Goal: Subscribe to service/newsletter

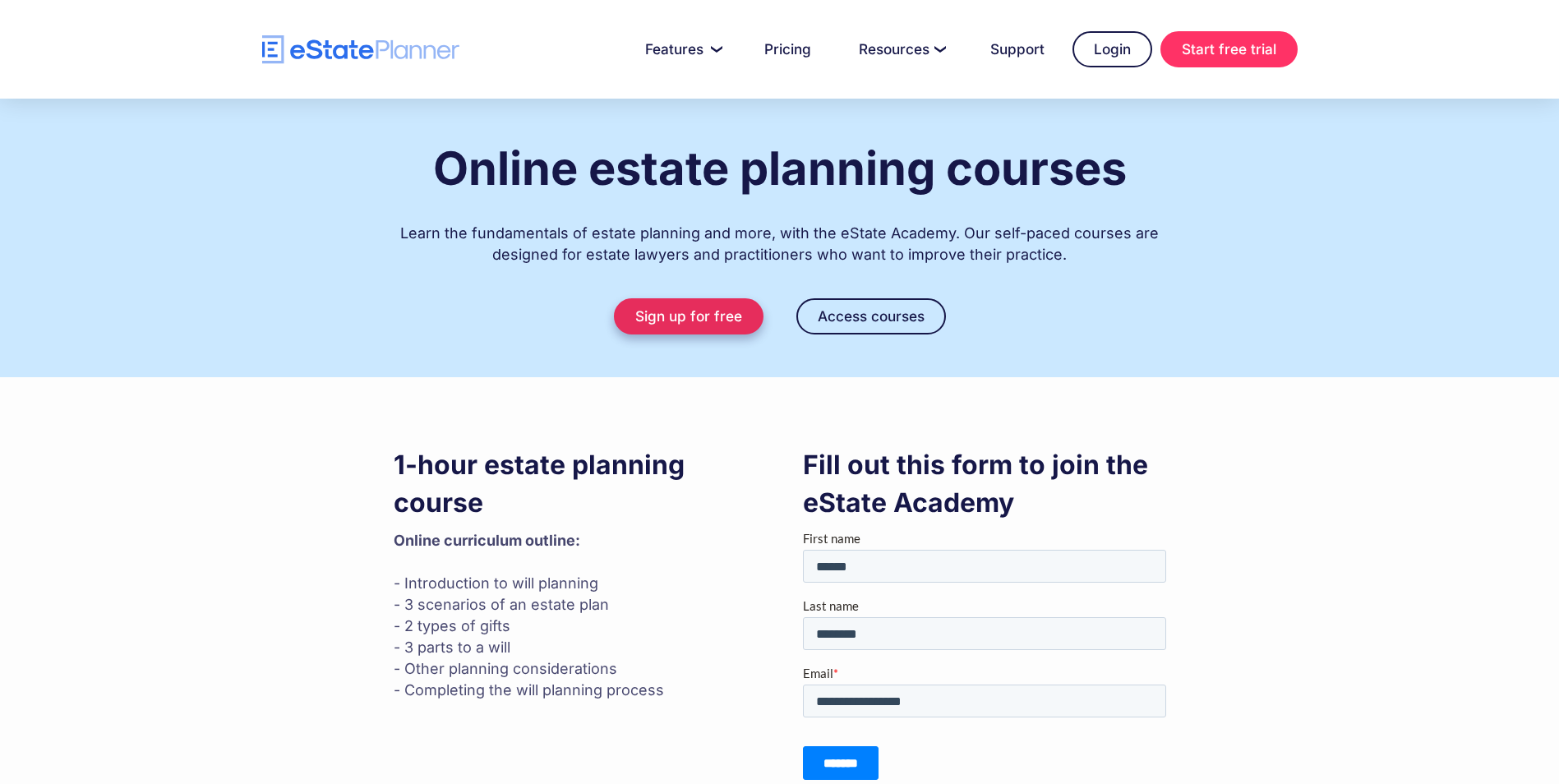
drag, startPoint x: 0, startPoint y: 0, endPoint x: 698, endPoint y: 318, distance: 767.0
click at [698, 318] on link "Sign up for free" at bounding box center [689, 316] width 150 height 36
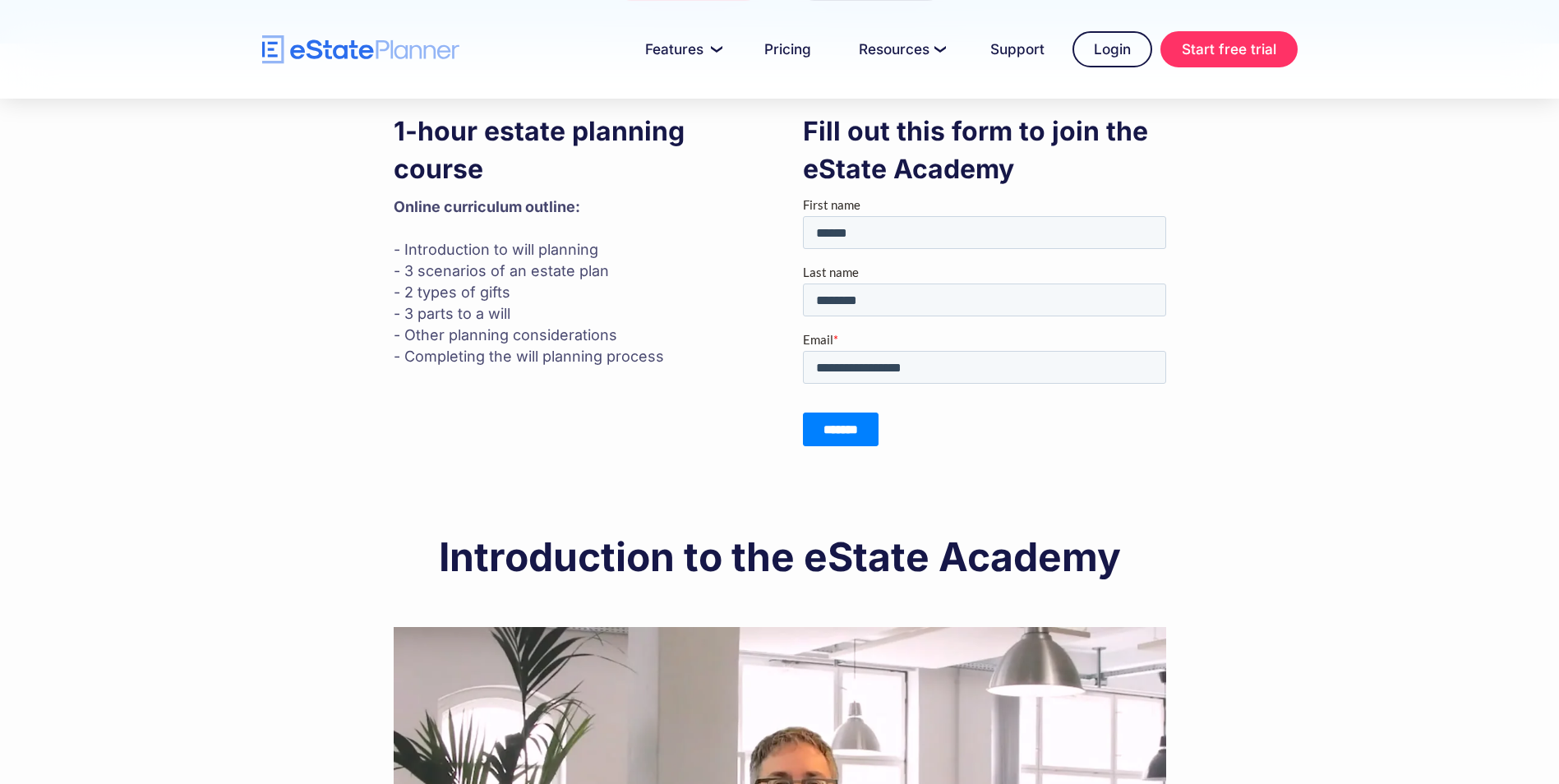
scroll to position [304, 0]
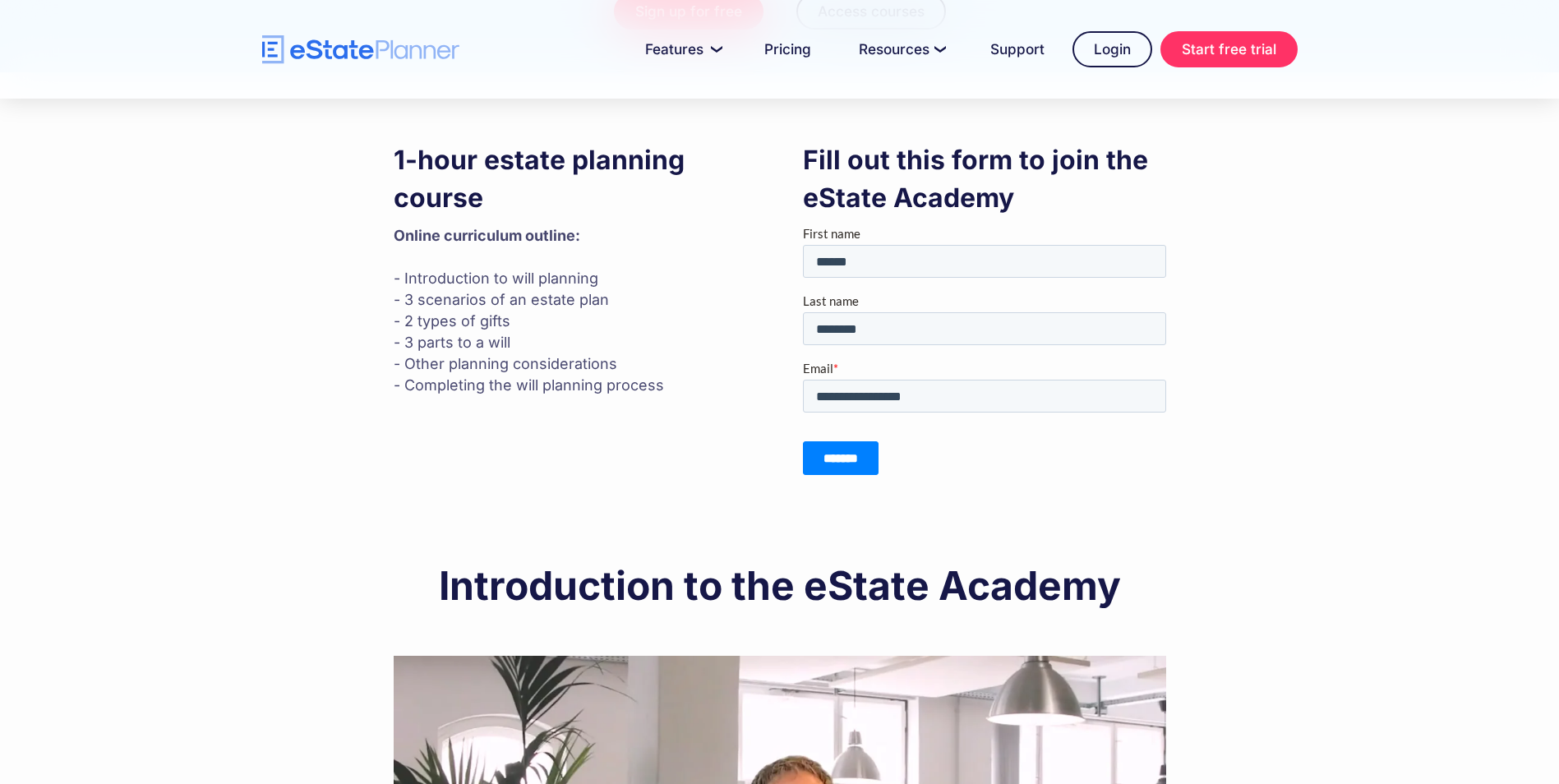
click at [858, 452] on input "*******" at bounding box center [840, 457] width 75 height 34
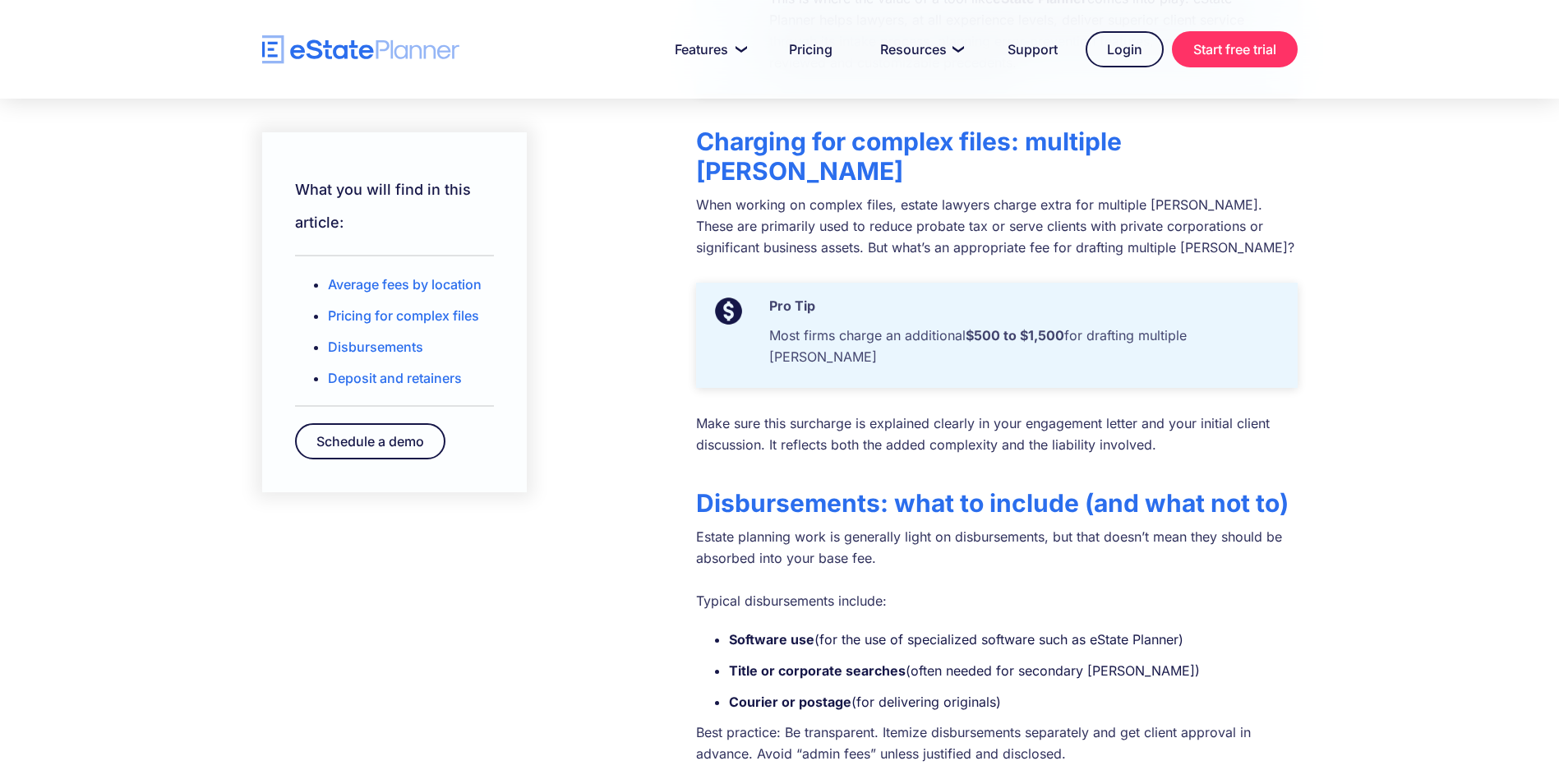
scroll to position [1233, 0]
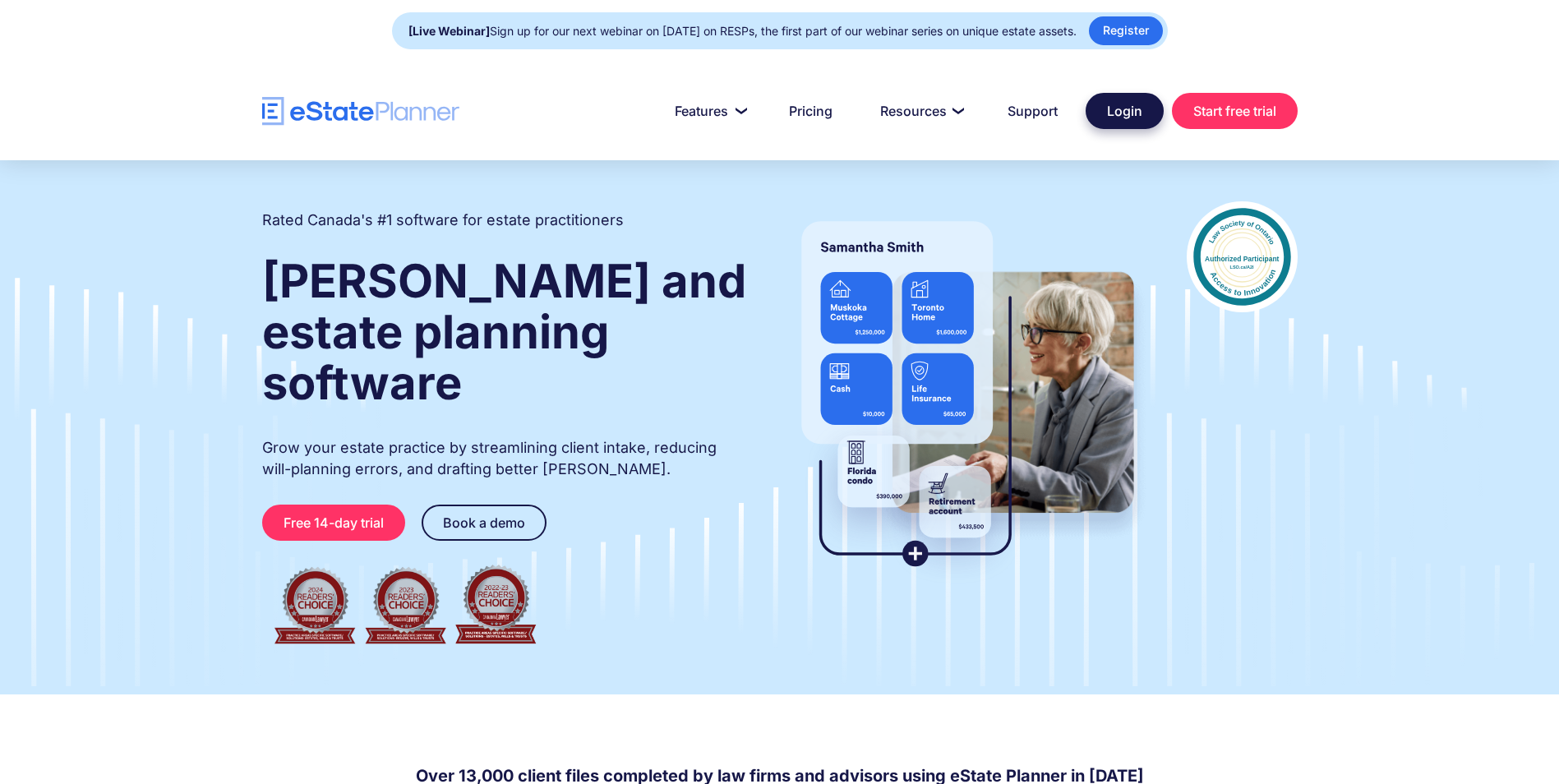
click at [1112, 116] on link "Login" at bounding box center [1125, 110] width 78 height 36
